Goal: Find specific page/section

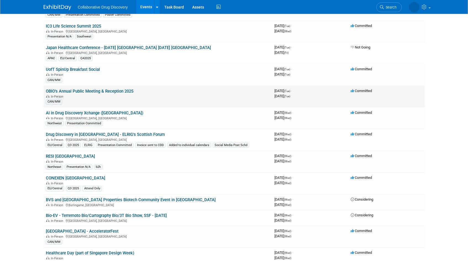
scroll to position [506, 0]
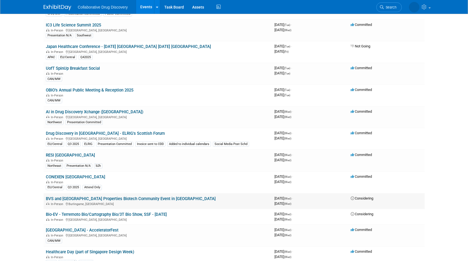
click at [155, 196] on link "BVS and [GEOGRAPHIC_DATA] Properties Biotech Community Event in [GEOGRAPHIC_DAT…" at bounding box center [131, 198] width 170 height 5
click at [165, 212] on link "Bio-EV - Terremoto Bio/Cartography Bio/3T Bio Show, SSF - [DATE]" at bounding box center [106, 214] width 121 height 5
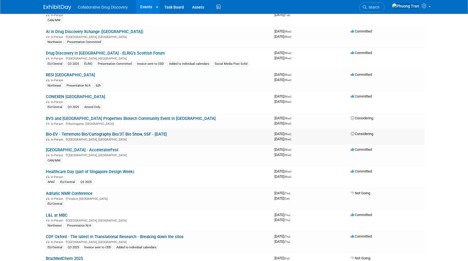
scroll to position [594, 0]
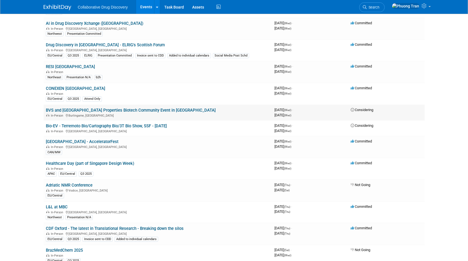
click at [146, 108] on link "BVS and [GEOGRAPHIC_DATA] Properties Biotech Community Event in [GEOGRAPHIC_DAT…" at bounding box center [131, 110] width 170 height 5
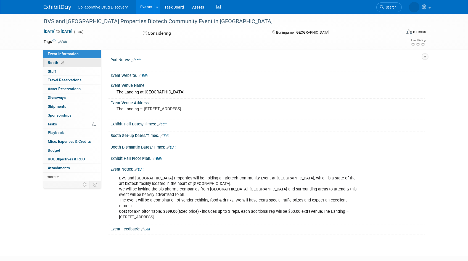
click at [57, 59] on link "Booth" at bounding box center [71, 63] width 57 height 9
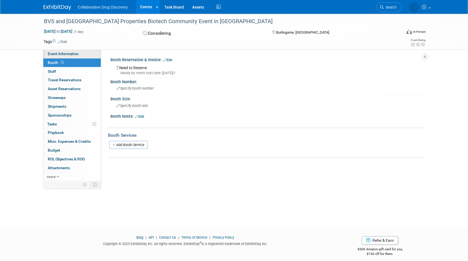
click at [63, 57] on link "Event Information" at bounding box center [71, 54] width 57 height 9
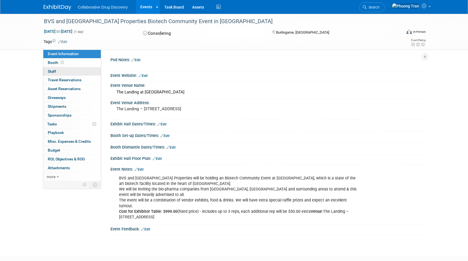
click at [62, 72] on link "0 Staff 0" at bounding box center [71, 71] width 57 height 9
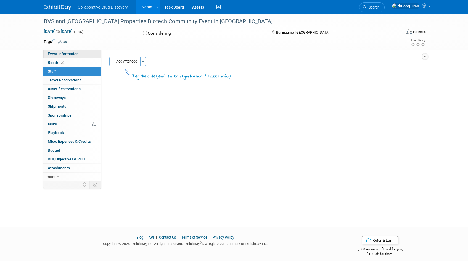
click at [58, 56] on span "Event Information" at bounding box center [63, 54] width 31 height 4
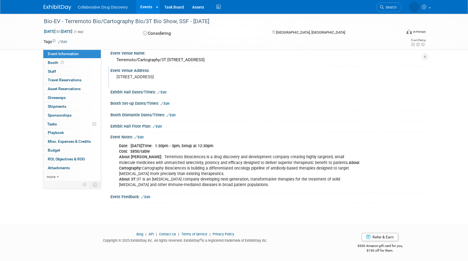
scroll to position [44, 0]
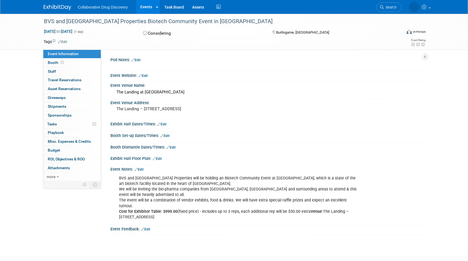
click at [140, 61] on link "Edit" at bounding box center [135, 60] width 9 height 4
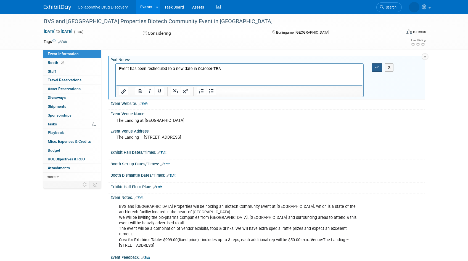
click at [379, 64] on button "button" at bounding box center [377, 67] width 10 height 8
